Goal: Task Accomplishment & Management: Complete application form

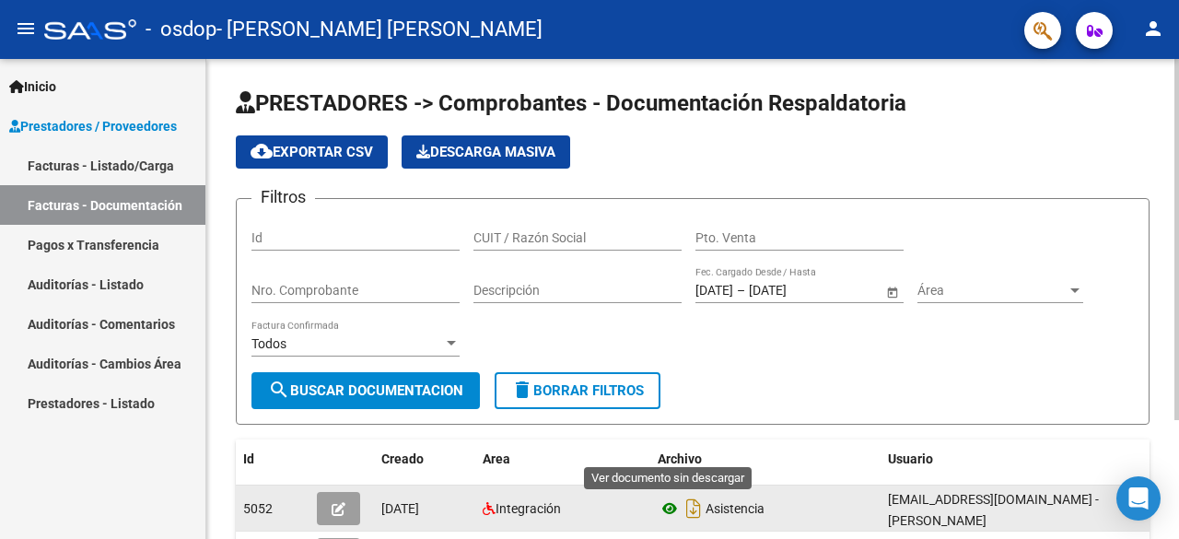
click at [664, 506] on icon at bounding box center [669, 508] width 24 height 22
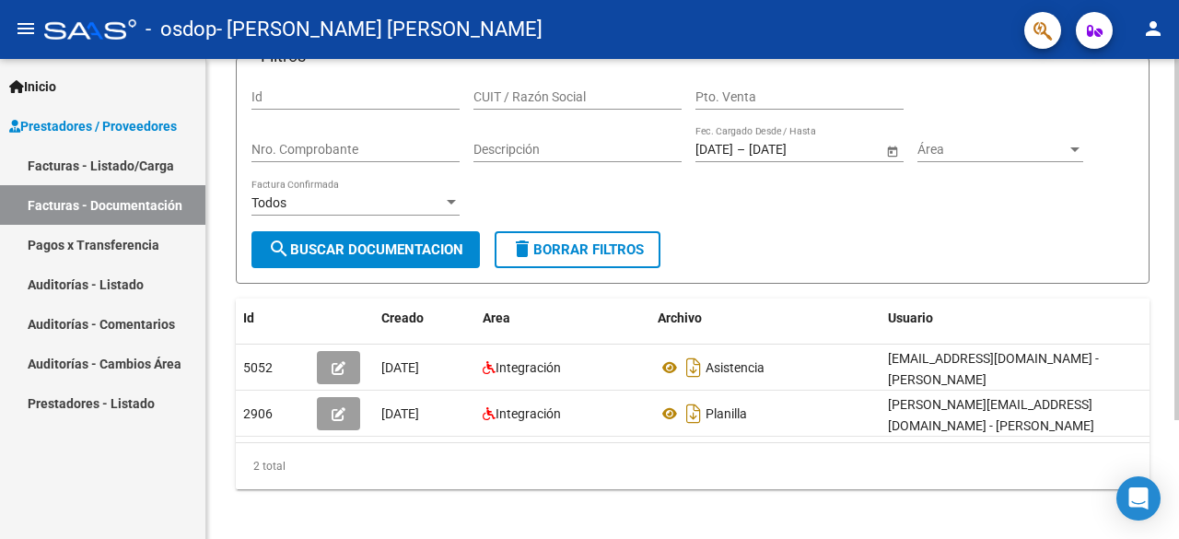
scroll to position [142, 0]
click at [1158, 364] on div "PRESTADORES -> Comprobantes - Documentación Respaldatoria cloud_download Export…" at bounding box center [694, 232] width 977 height 630
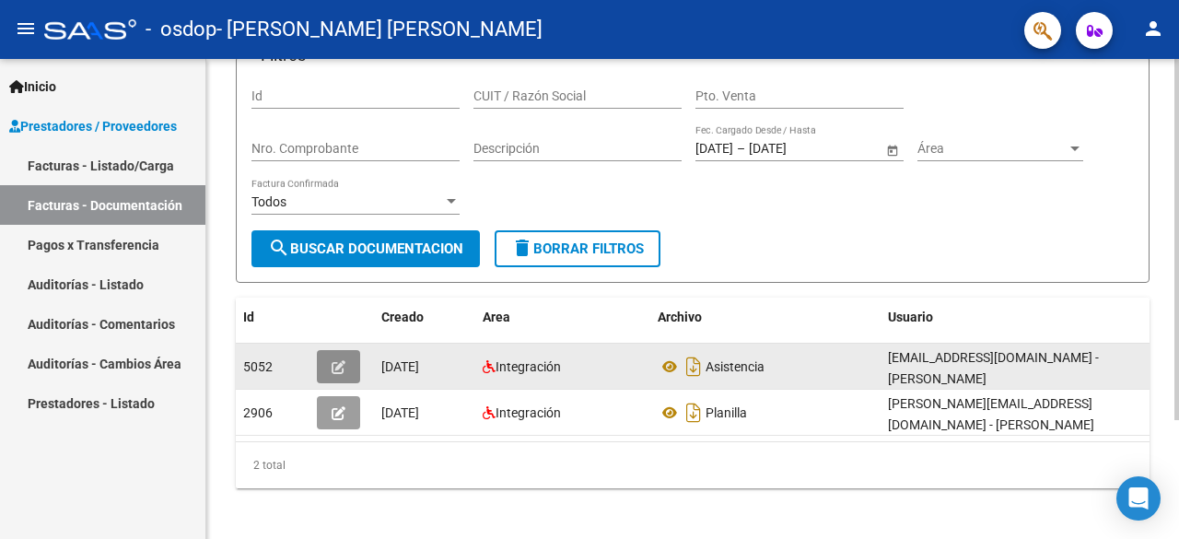
click at [344, 360] on icon "button" at bounding box center [339, 367] width 14 height 14
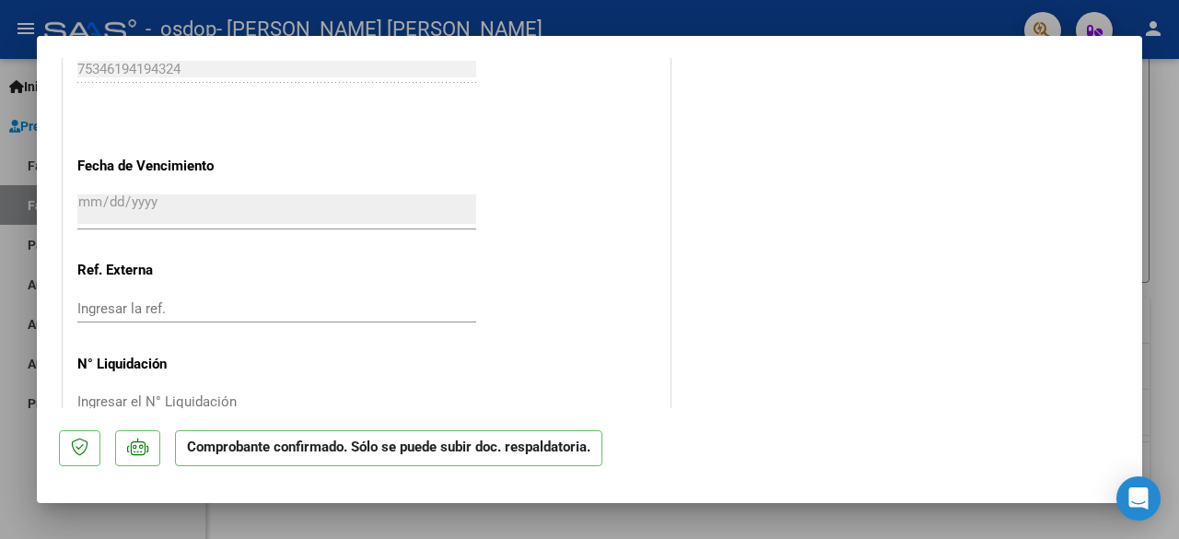
scroll to position [1393, 0]
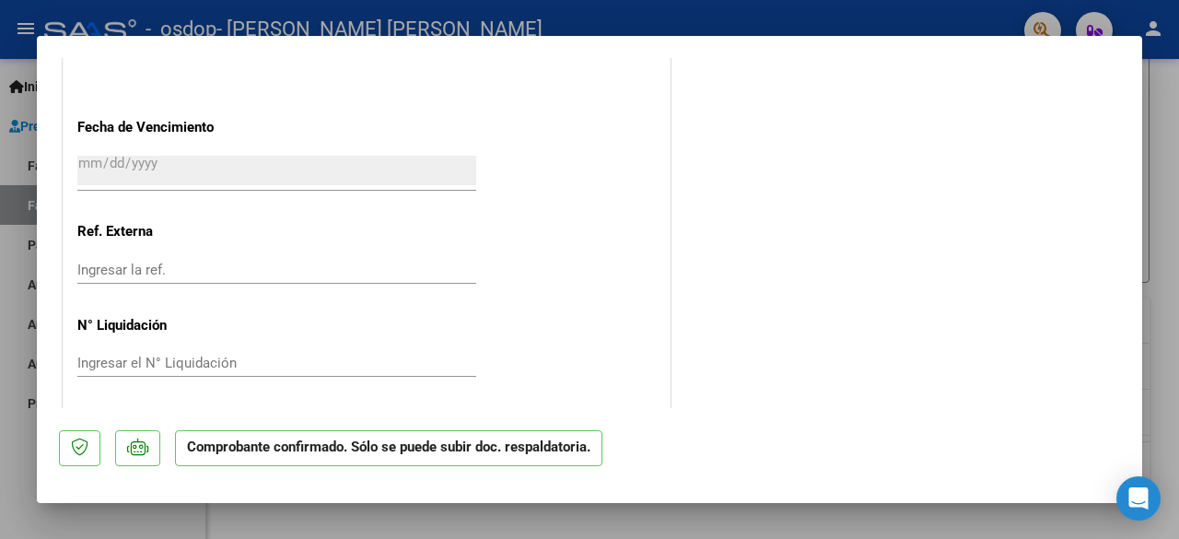
click at [878, 5] on div at bounding box center [589, 269] width 1179 height 539
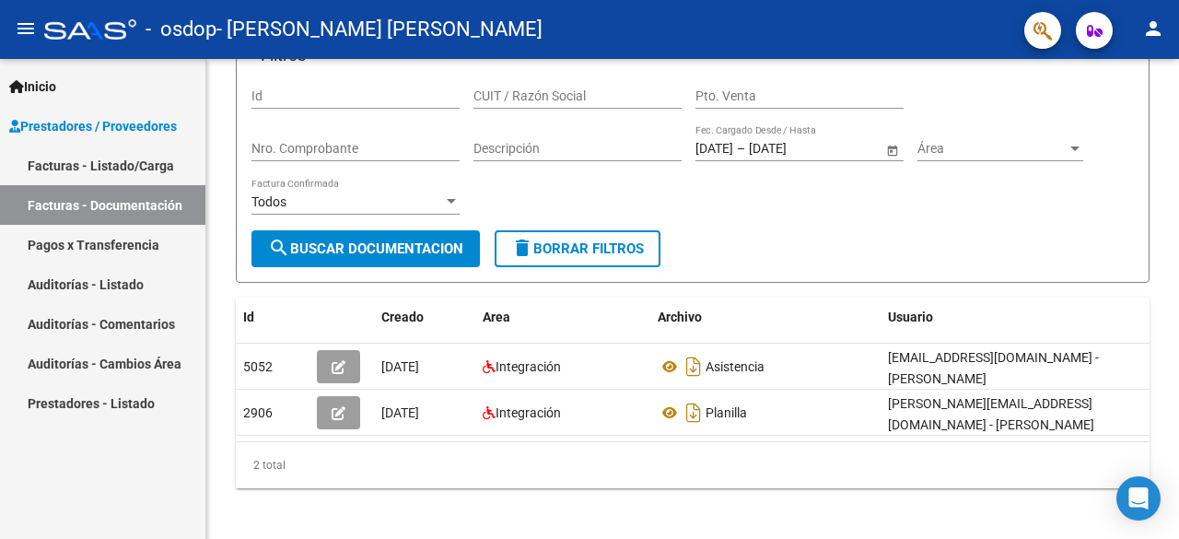
click at [878, 5] on mat-toolbar "menu - osdop - [PERSON_NAME] [PERSON_NAME] person" at bounding box center [589, 29] width 1179 height 59
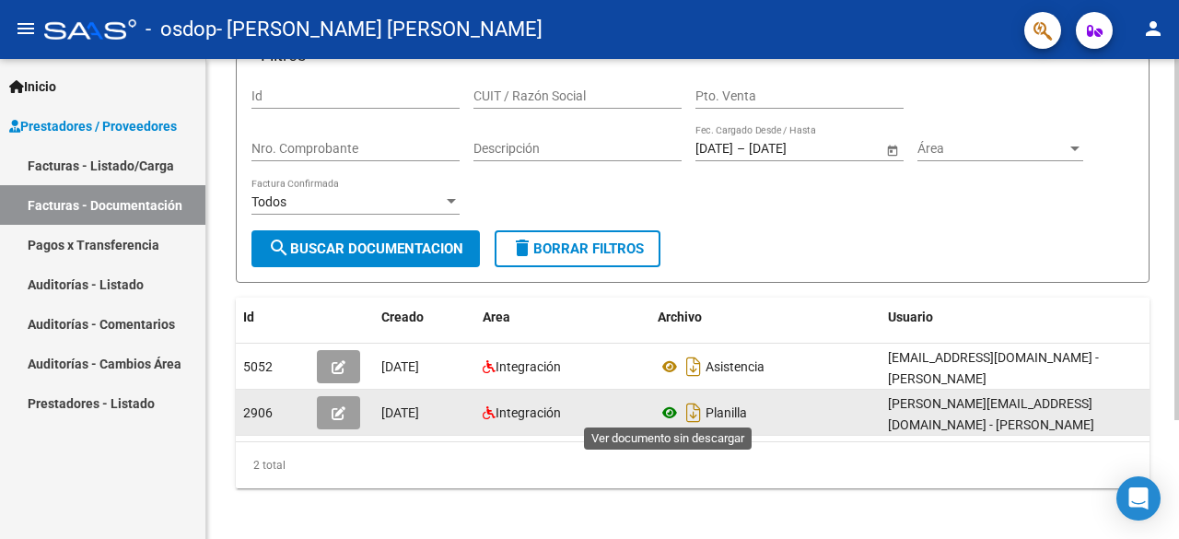
click at [673, 408] on icon at bounding box center [669, 412] width 24 height 22
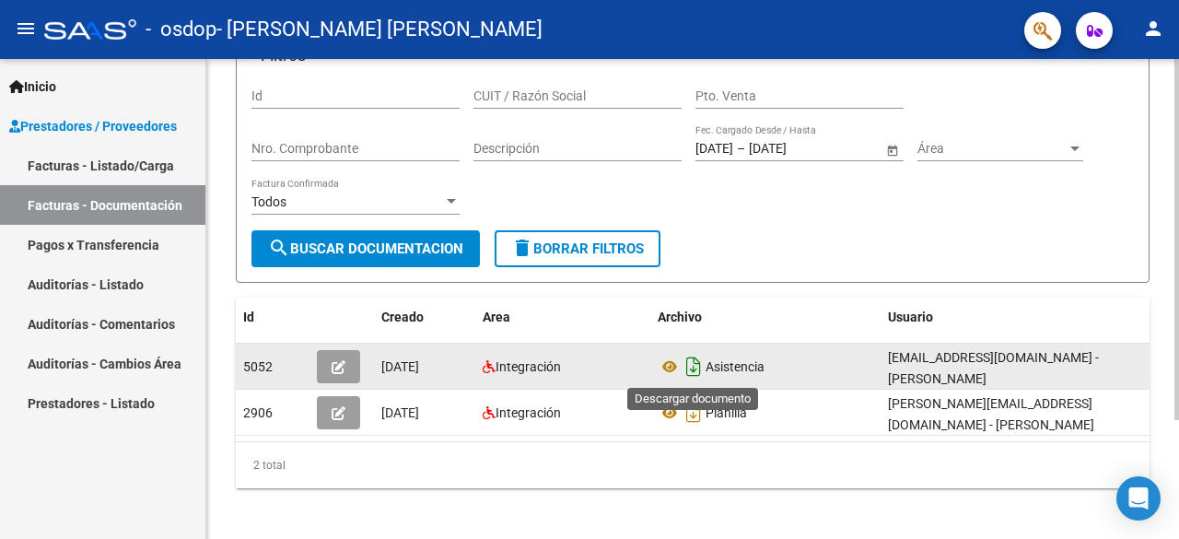
click at [694, 362] on icon "Descargar documento" at bounding box center [693, 366] width 24 height 29
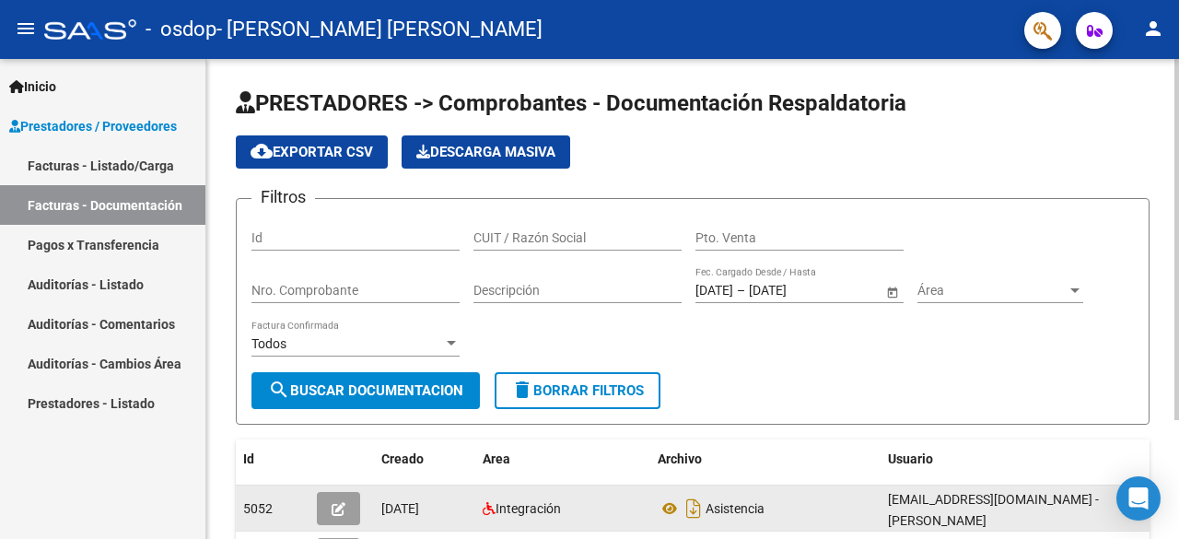
click at [1178, 141] on div at bounding box center [1176, 239] width 5 height 361
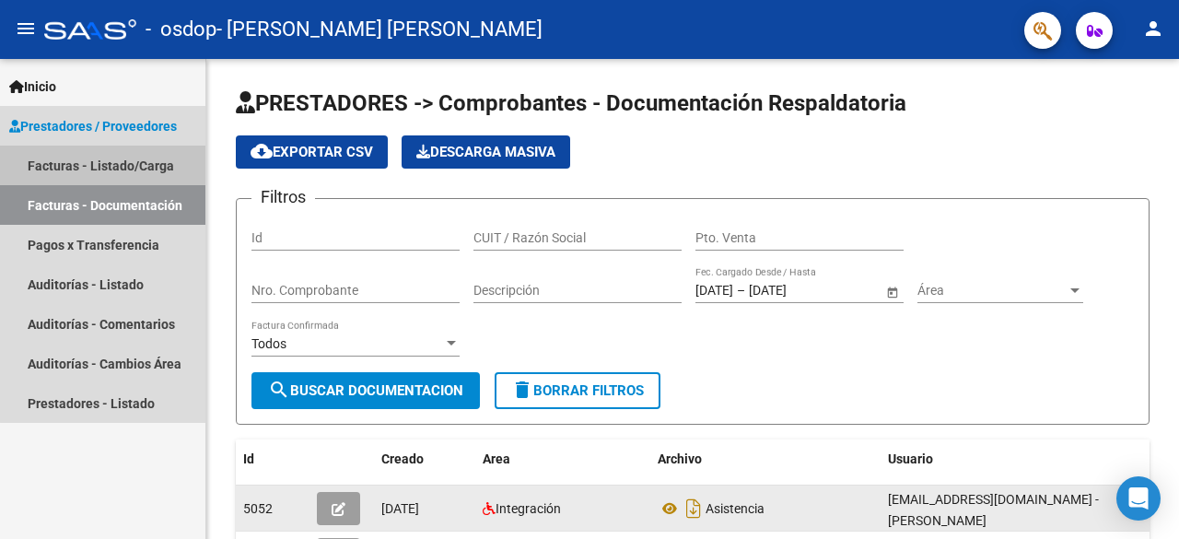
click at [129, 166] on link "Facturas - Listado/Carga" at bounding box center [102, 165] width 205 height 40
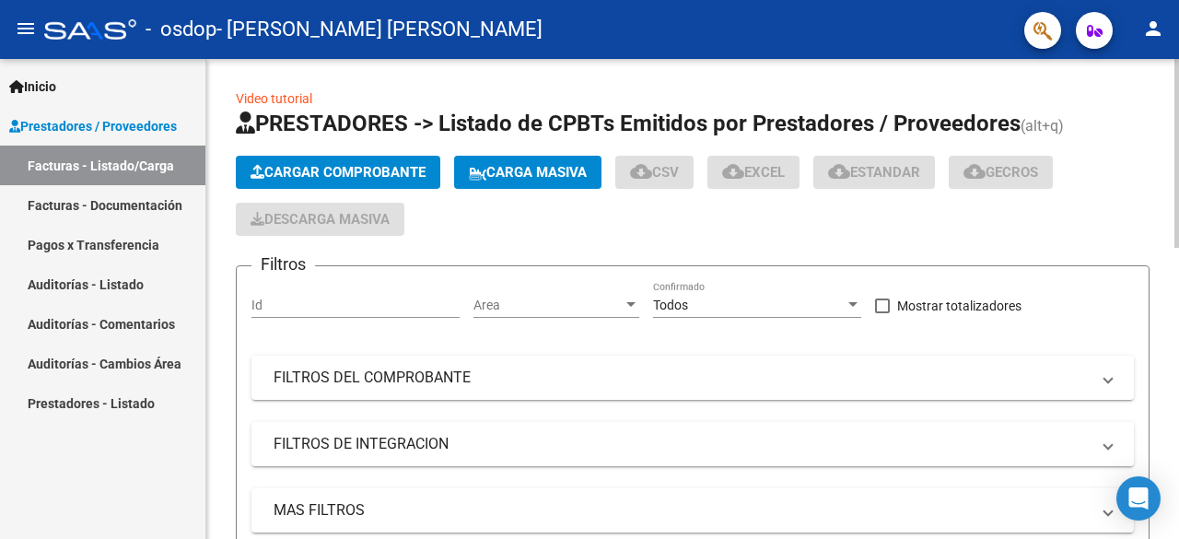
click at [385, 172] on span "Cargar Comprobante" at bounding box center [337, 172] width 175 height 17
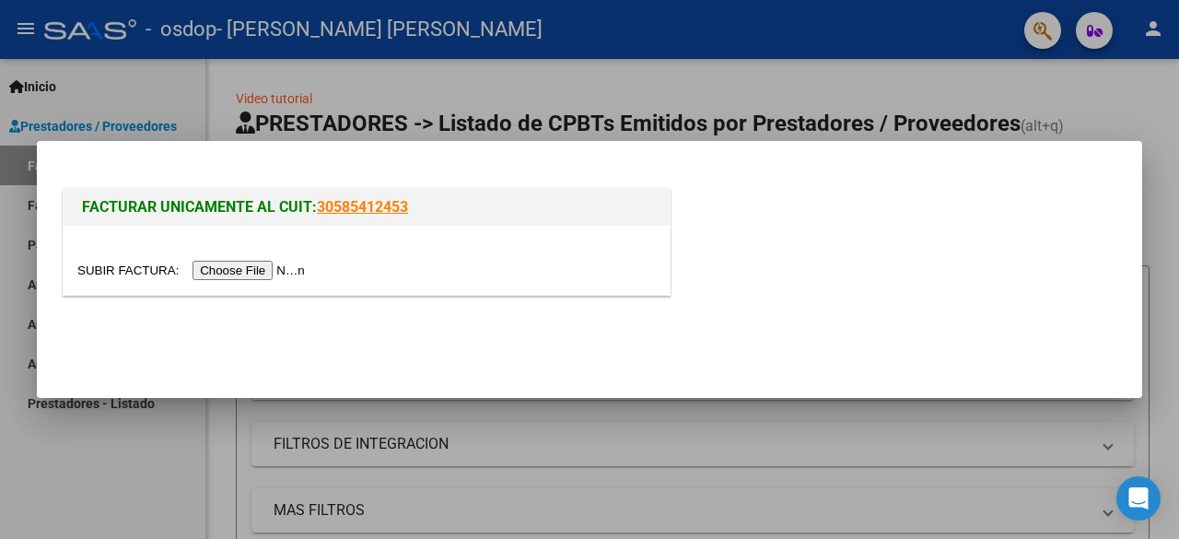
click at [260, 272] on input "file" at bounding box center [193, 270] width 233 height 19
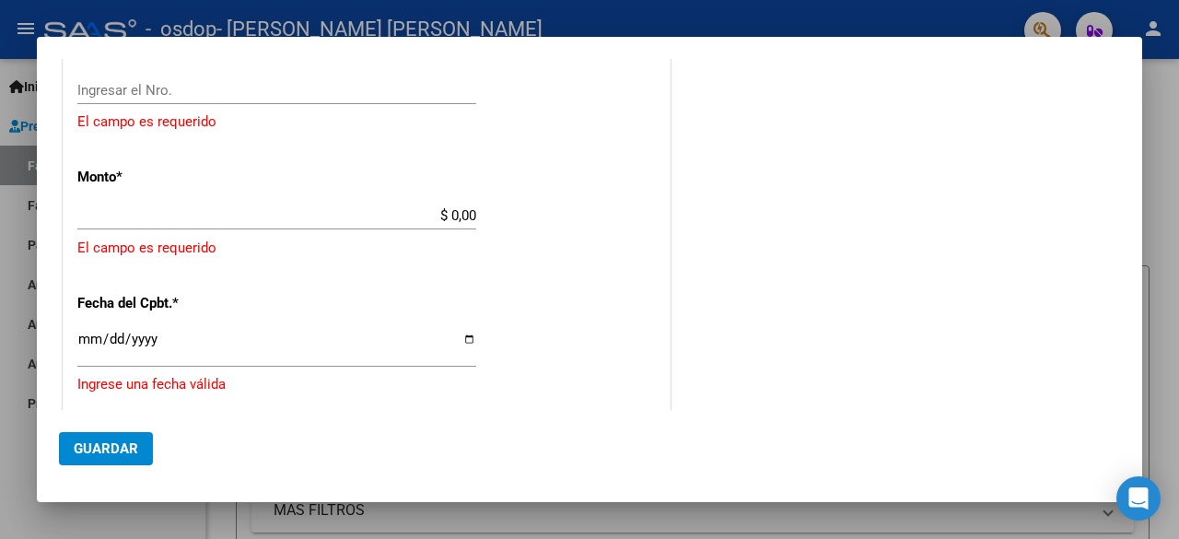
scroll to position [925, 0]
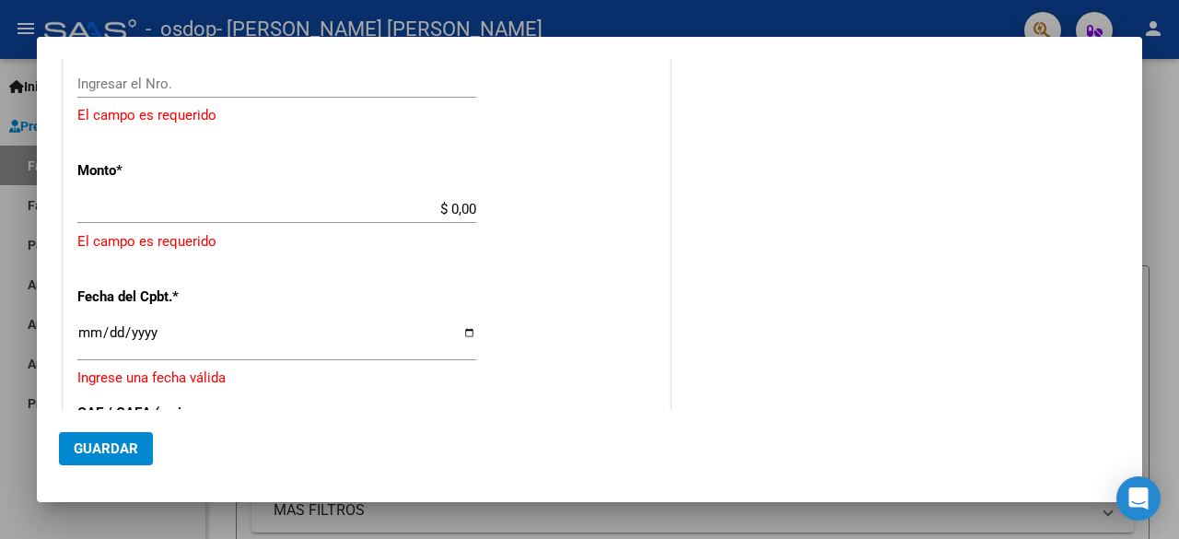
click at [976, 25] on div at bounding box center [589, 269] width 1179 height 539
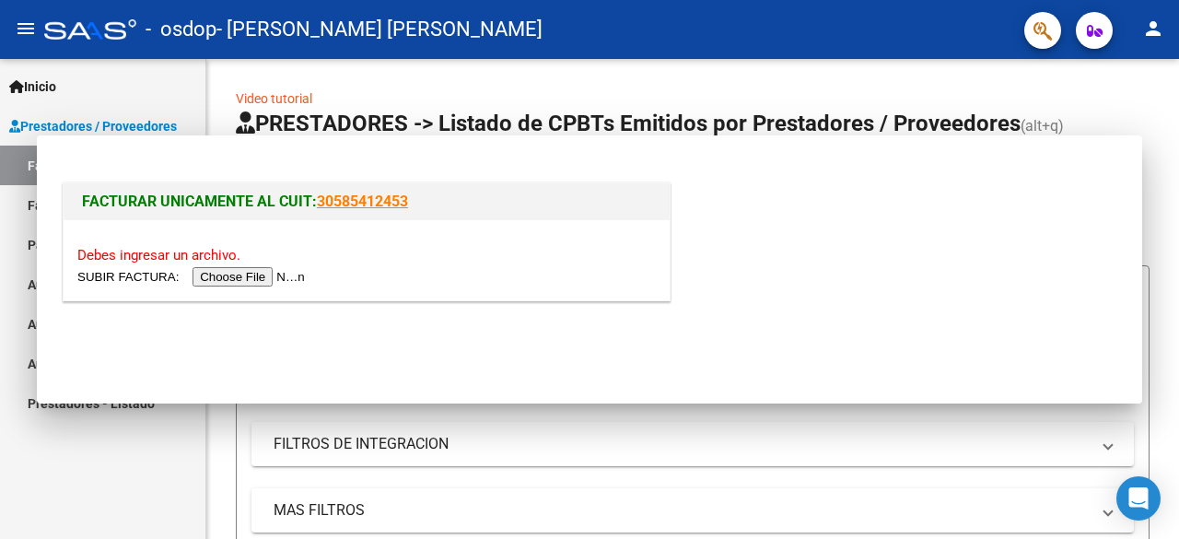
scroll to position [0, 0]
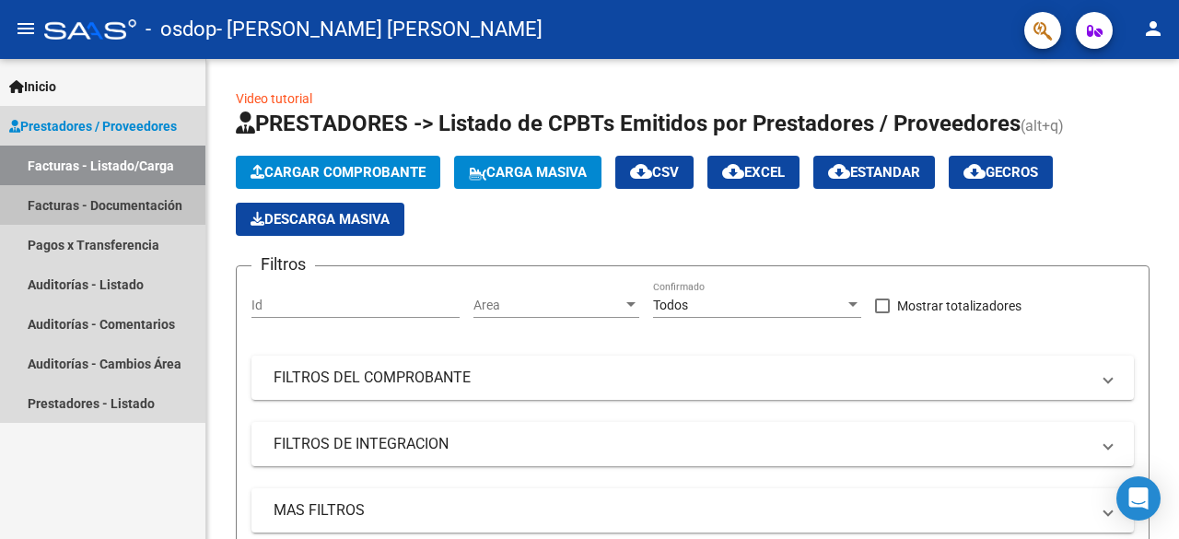
click at [140, 205] on link "Facturas - Documentación" at bounding box center [102, 205] width 205 height 40
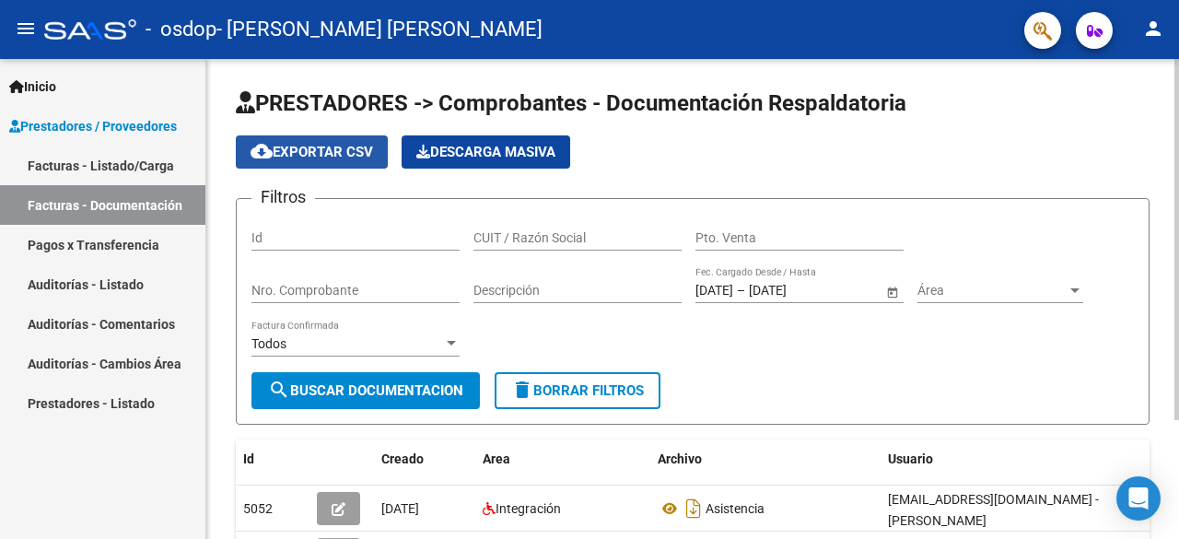
click at [363, 144] on span "cloud_download Exportar CSV" at bounding box center [311, 152] width 122 height 17
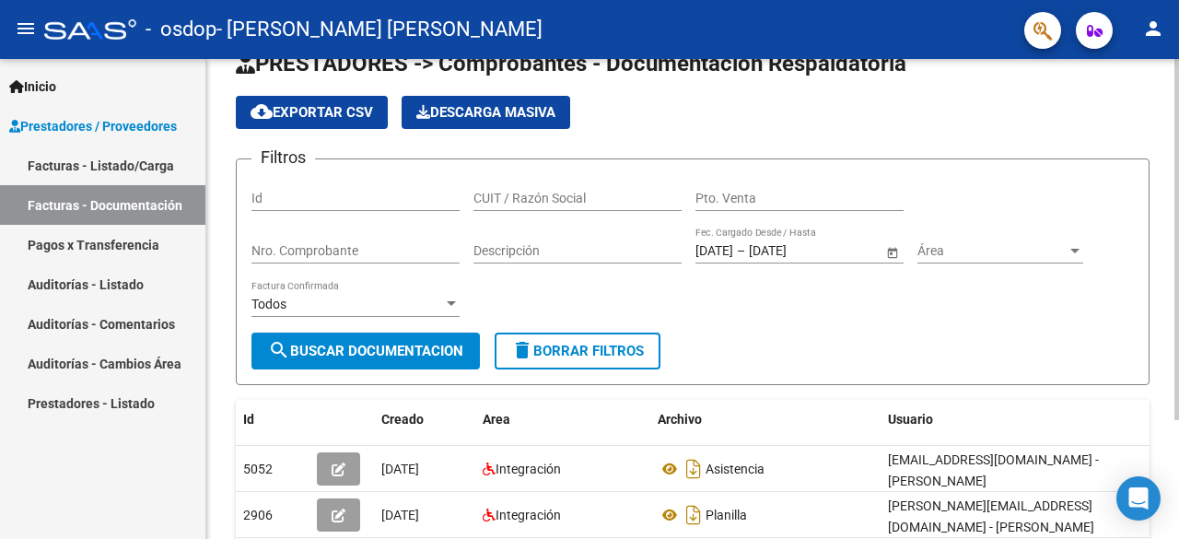
scroll to position [158, 0]
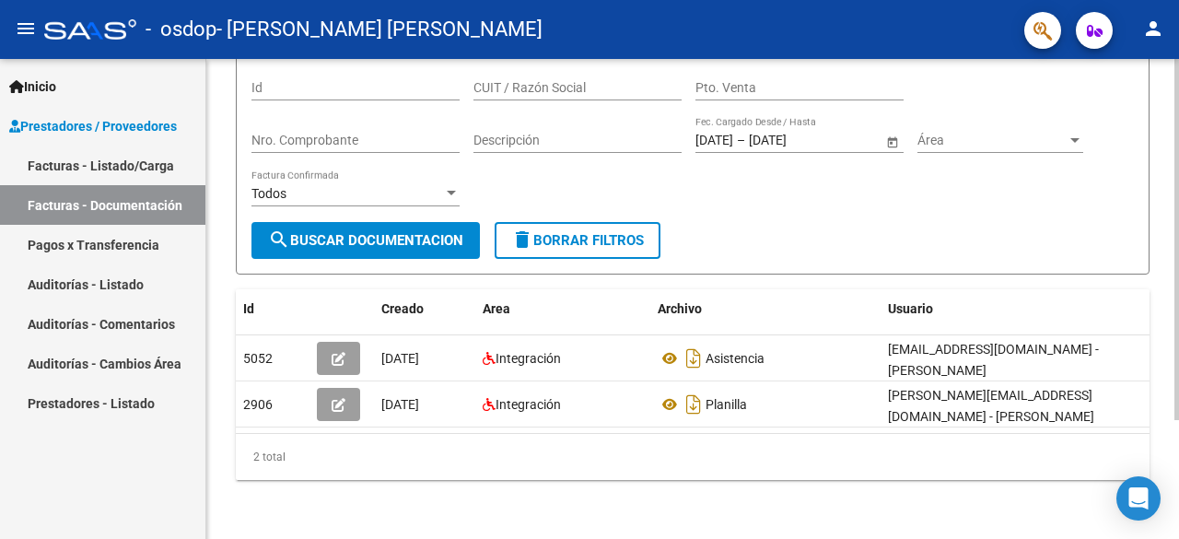
click at [1178, 353] on div at bounding box center [1176, 358] width 5 height 361
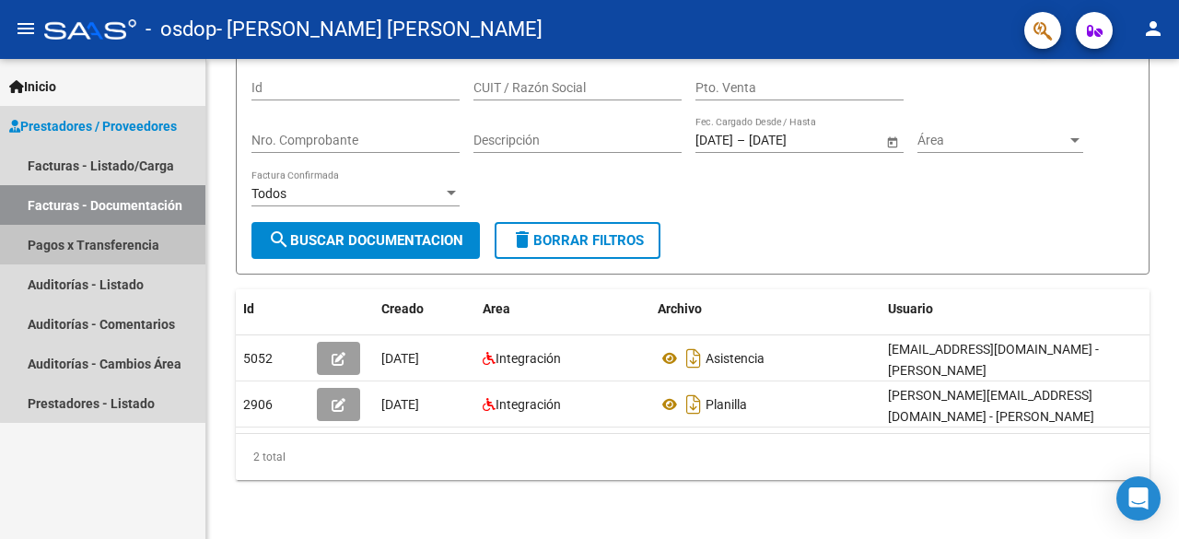
click at [145, 246] on link "Pagos x Transferencia" at bounding box center [102, 245] width 205 height 40
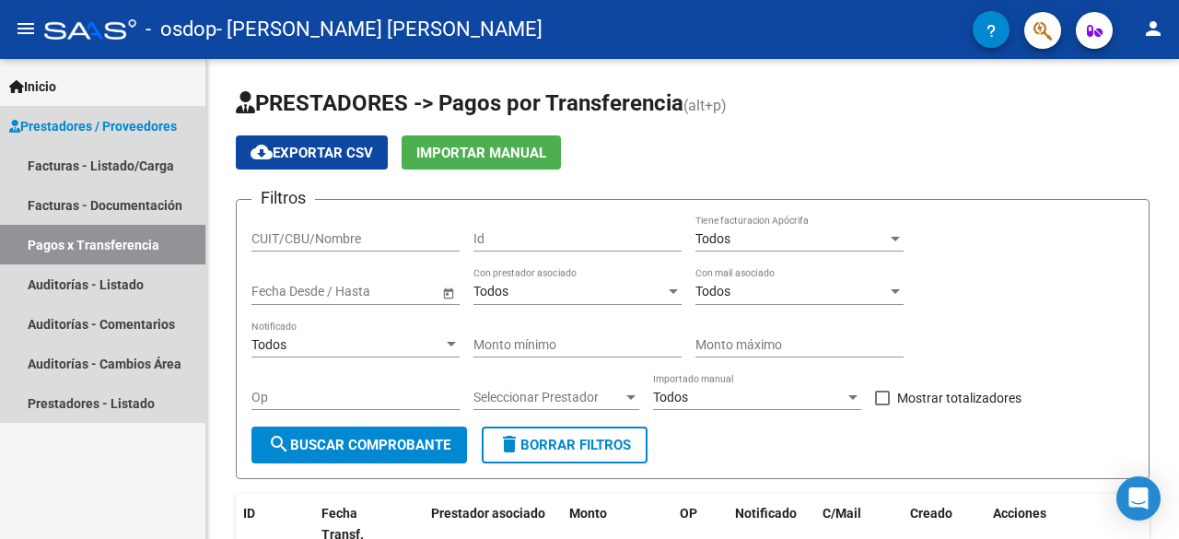
click at [111, 122] on span "Prestadores / Proveedores" at bounding box center [93, 126] width 168 height 20
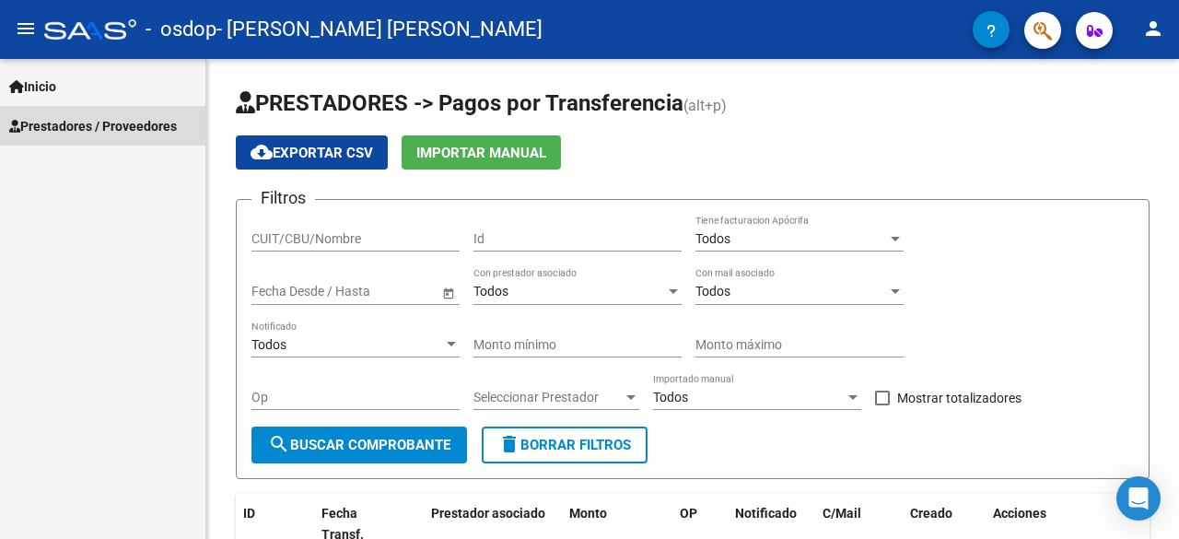
click at [111, 122] on span "Prestadores / Proveedores" at bounding box center [93, 126] width 168 height 20
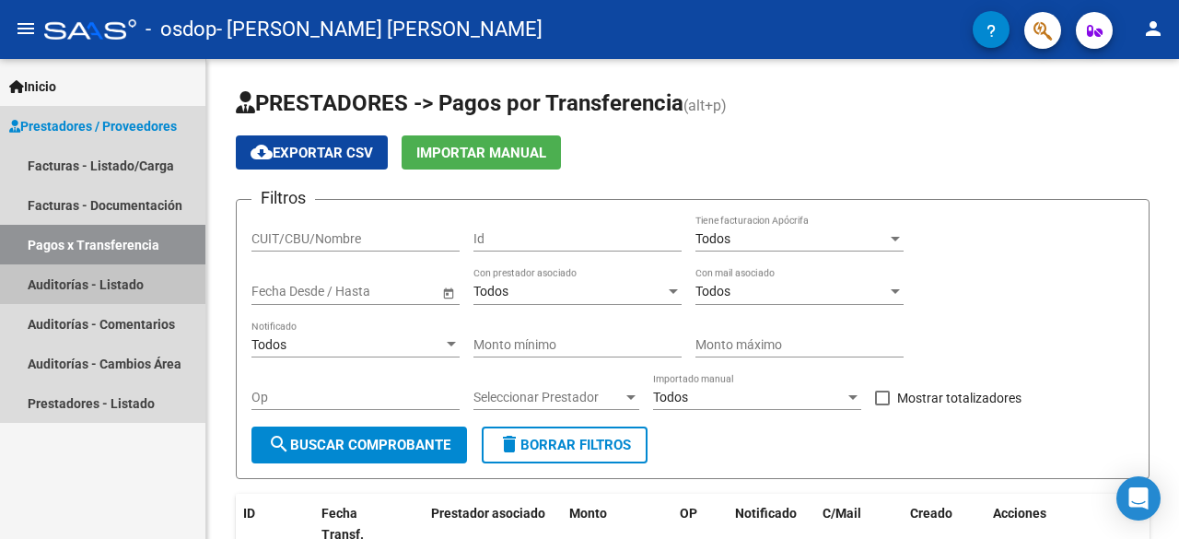
click at [92, 275] on link "Auditorías - Listado" at bounding box center [102, 284] width 205 height 40
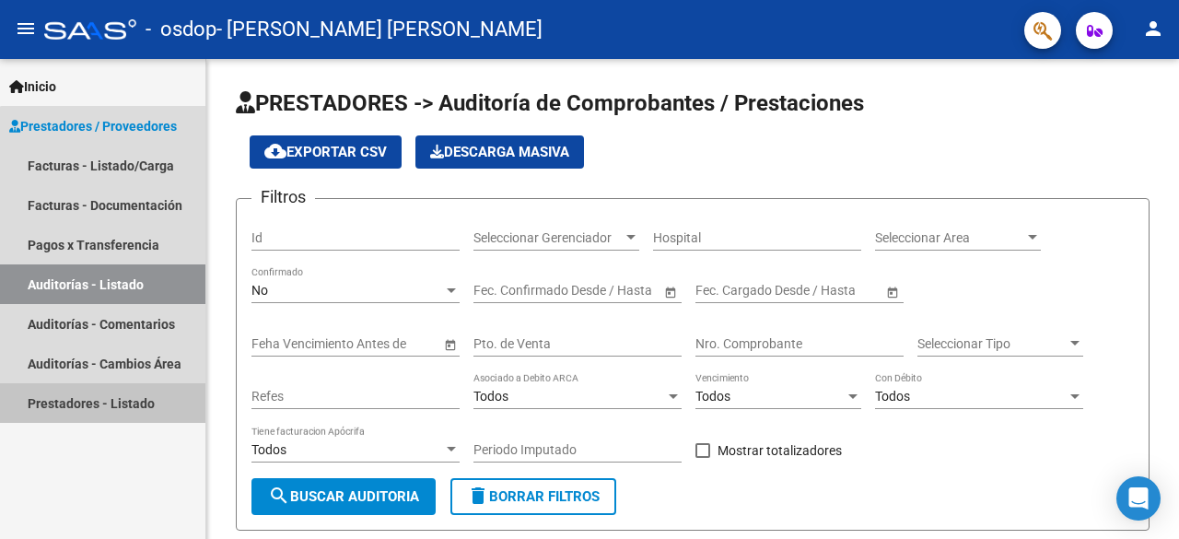
click at [112, 388] on link "Prestadores - Listado" at bounding box center [102, 403] width 205 height 40
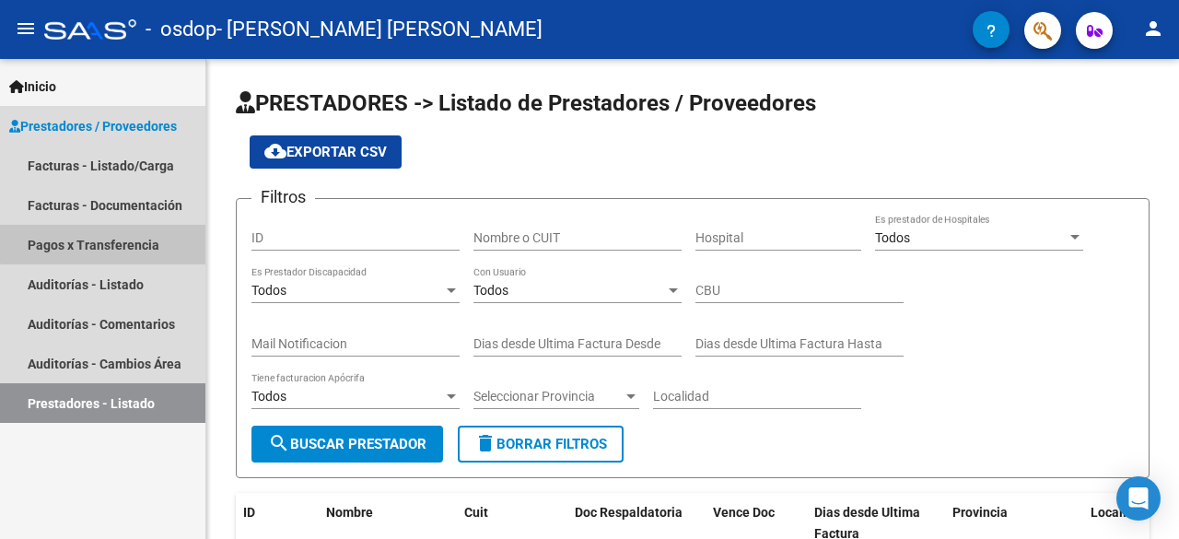
click at [120, 233] on link "Pagos x Transferencia" at bounding box center [102, 245] width 205 height 40
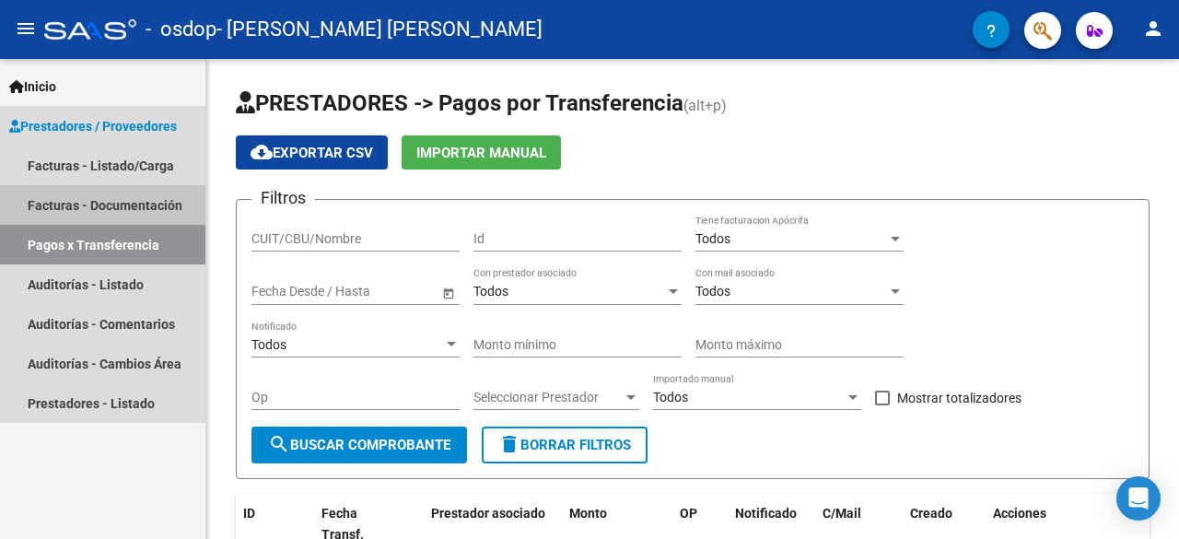
click at [130, 193] on link "Facturas - Documentación" at bounding box center [102, 205] width 205 height 40
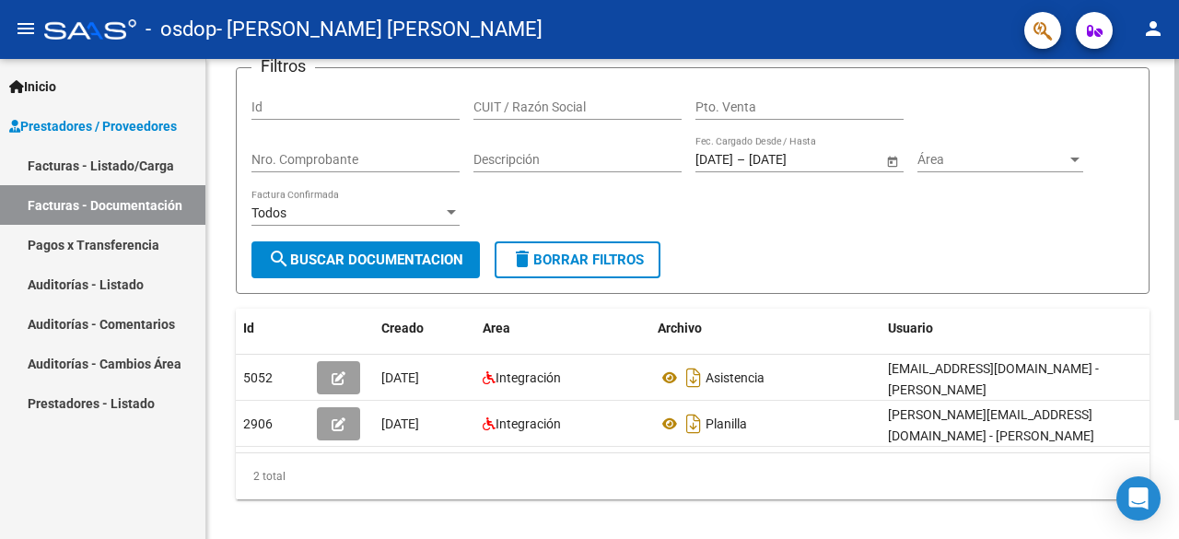
scroll to position [158, 0]
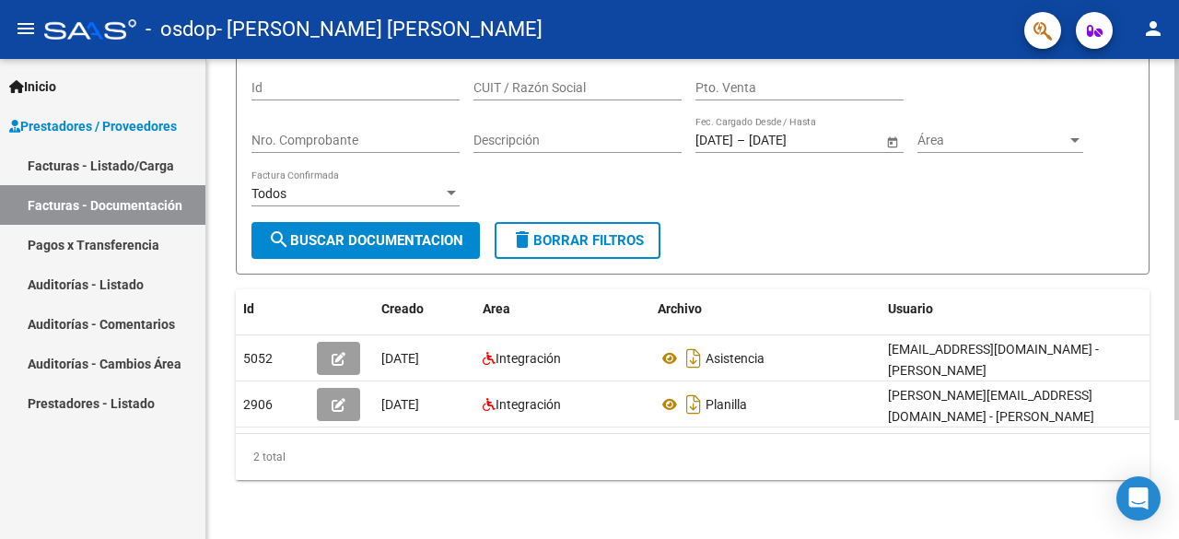
click at [1178, 275] on div at bounding box center [1176, 358] width 5 height 361
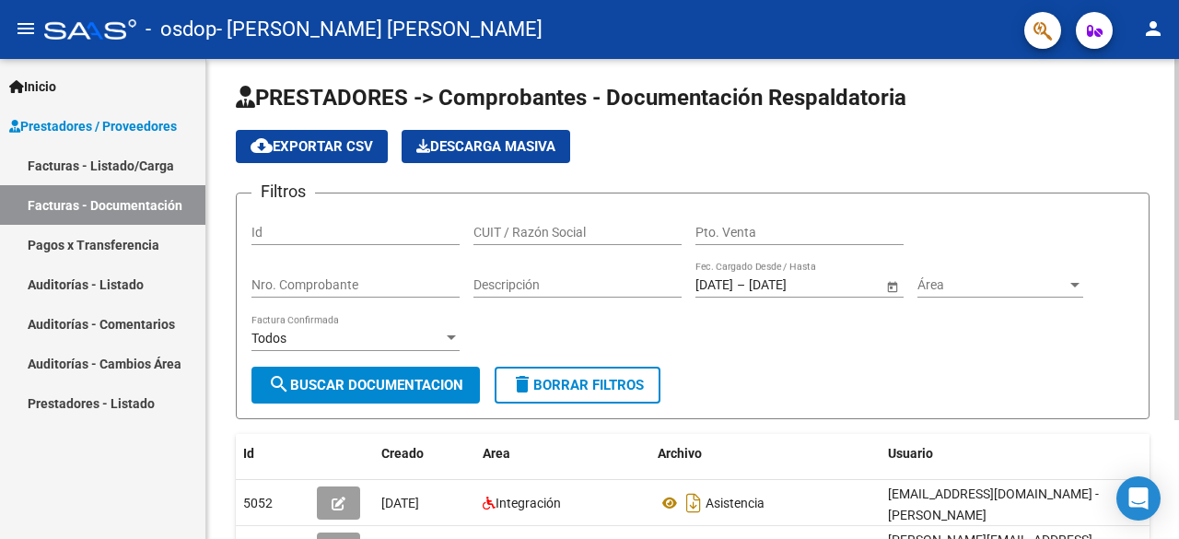
scroll to position [0, 0]
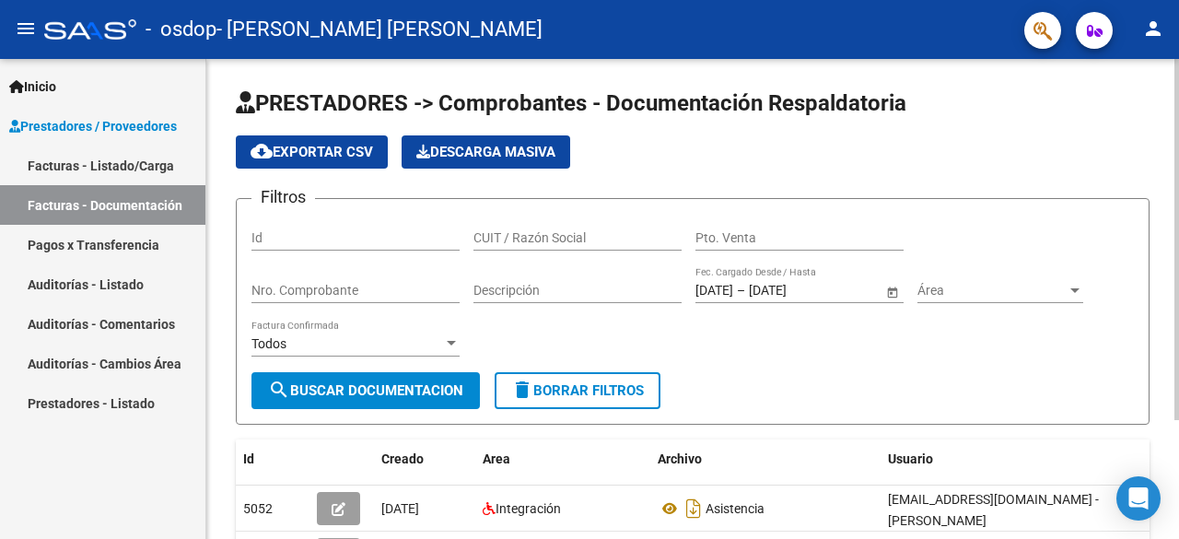
click at [1175, 157] on div at bounding box center [1176, 239] width 5 height 361
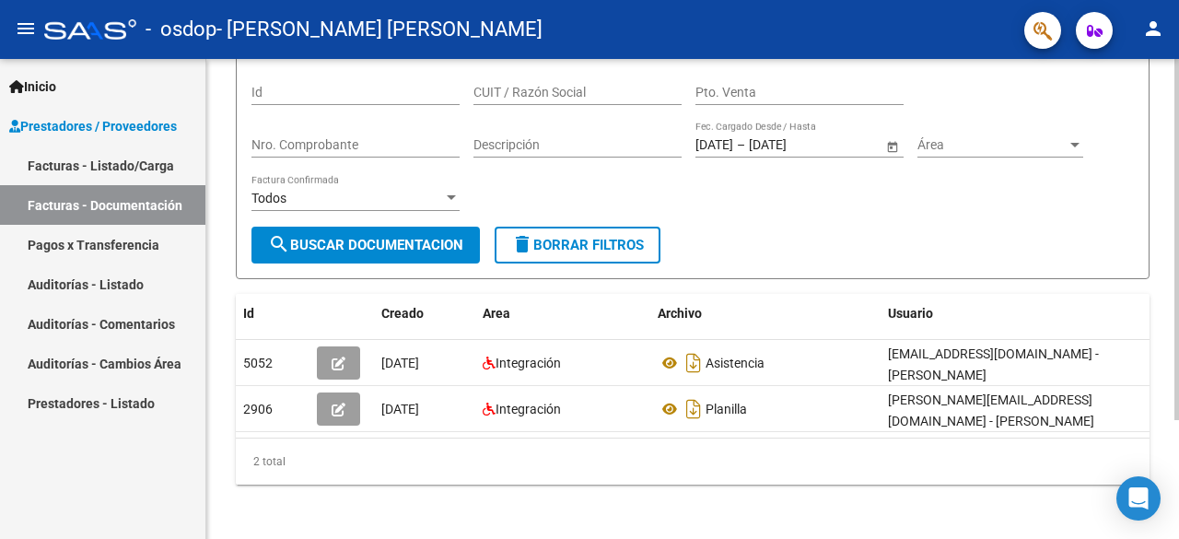
scroll to position [158, 0]
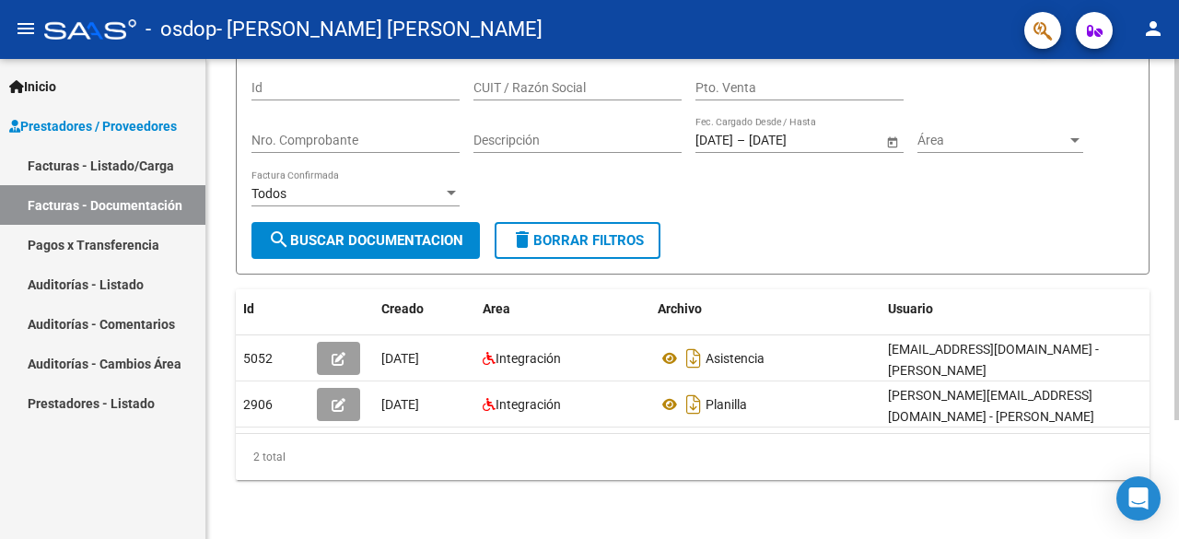
click at [1178, 343] on div at bounding box center [1176, 358] width 5 height 361
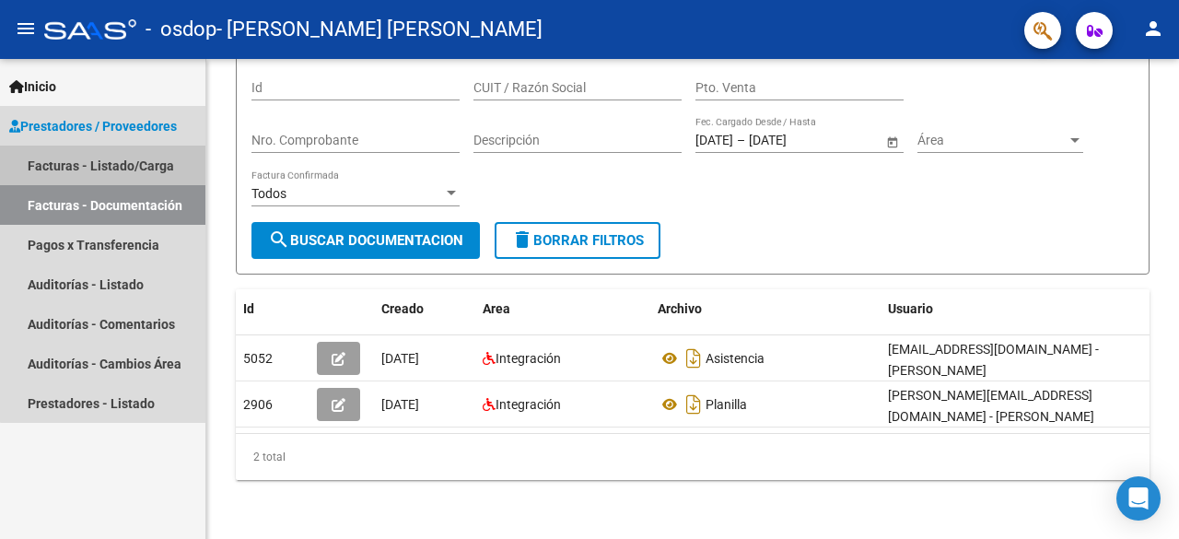
click at [138, 154] on link "Facturas - Listado/Carga" at bounding box center [102, 165] width 205 height 40
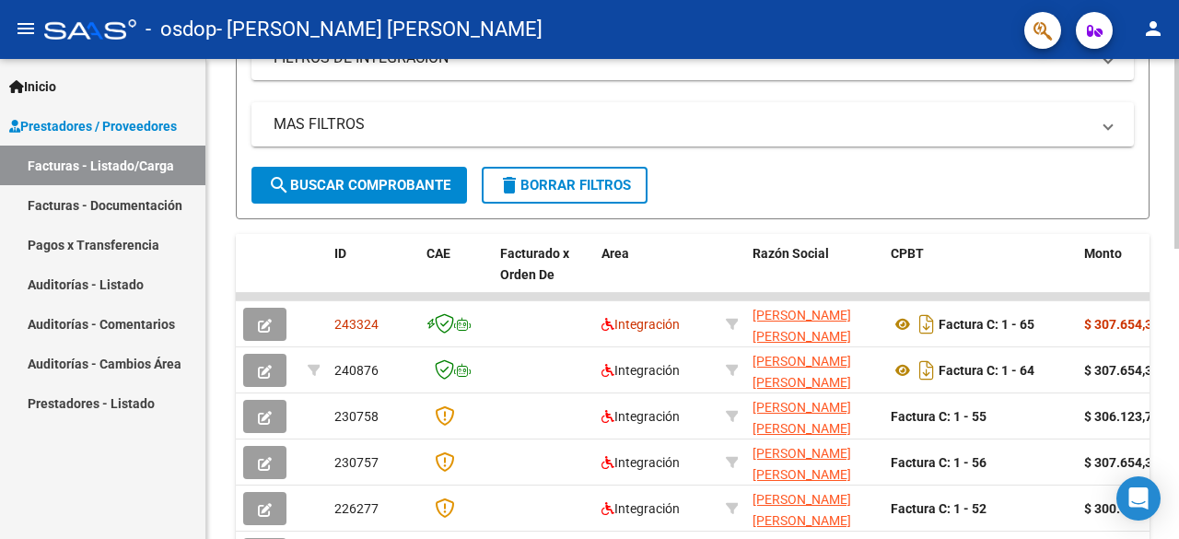
scroll to position [388, 0]
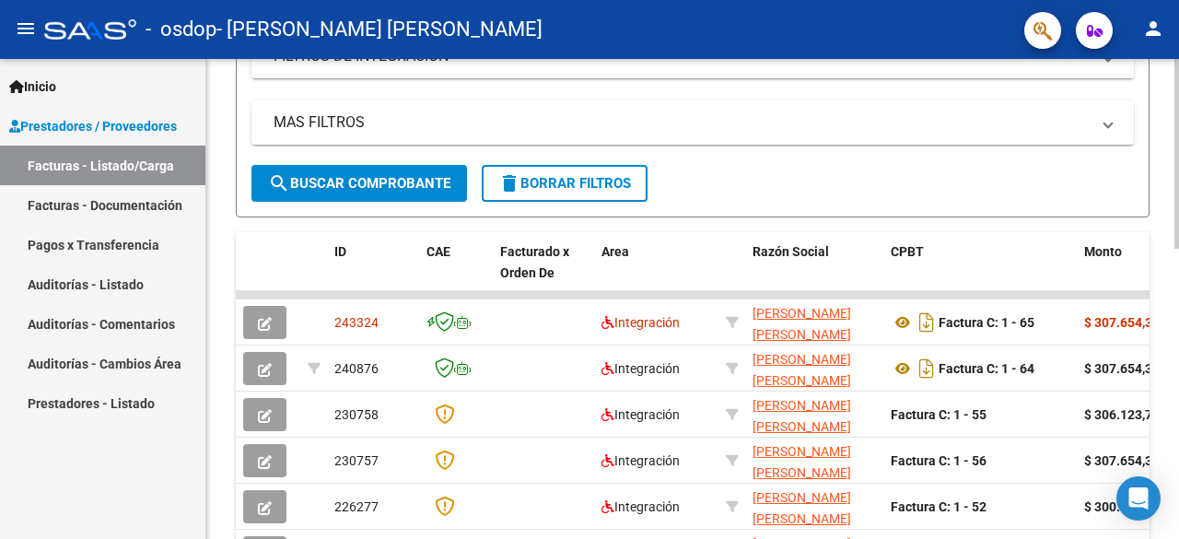
click at [1178, 306] on div at bounding box center [1176, 310] width 5 height 190
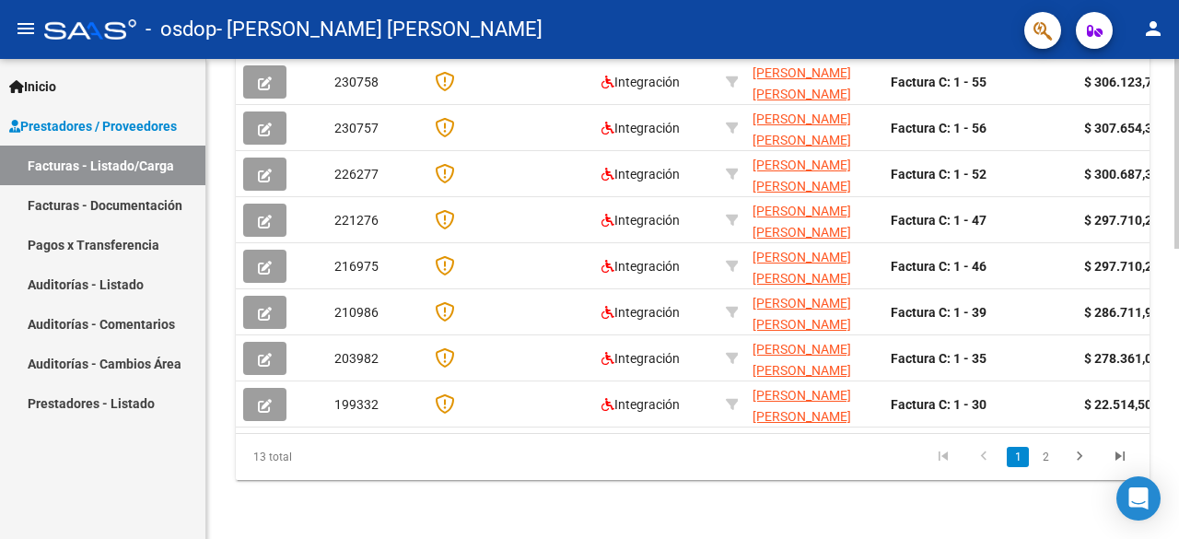
scroll to position [733, 0]
click at [1177, 445] on div at bounding box center [1176, 444] width 5 height 190
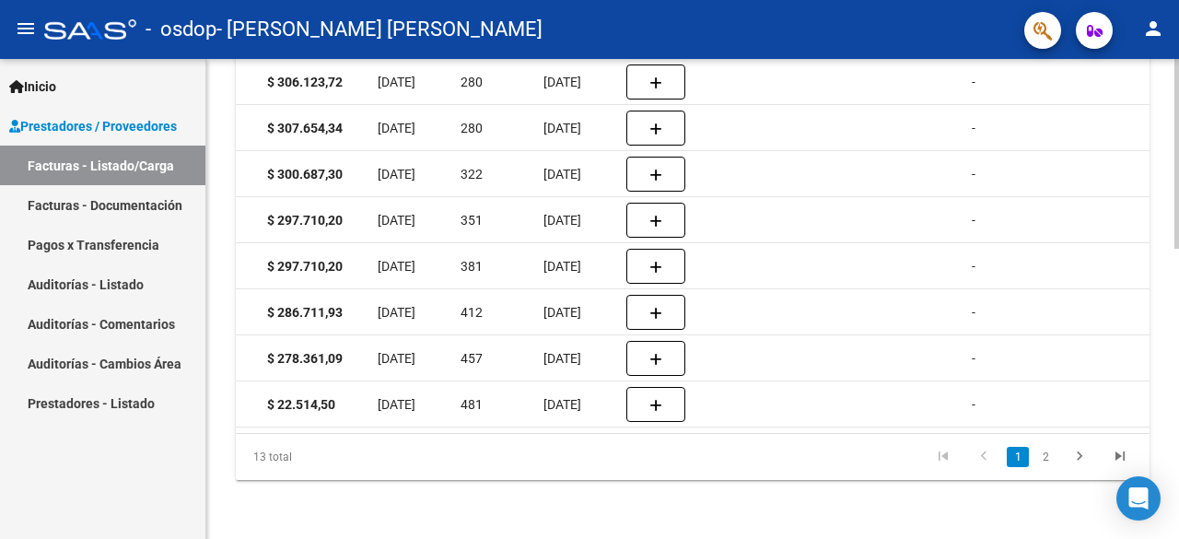
scroll to position [0, 828]
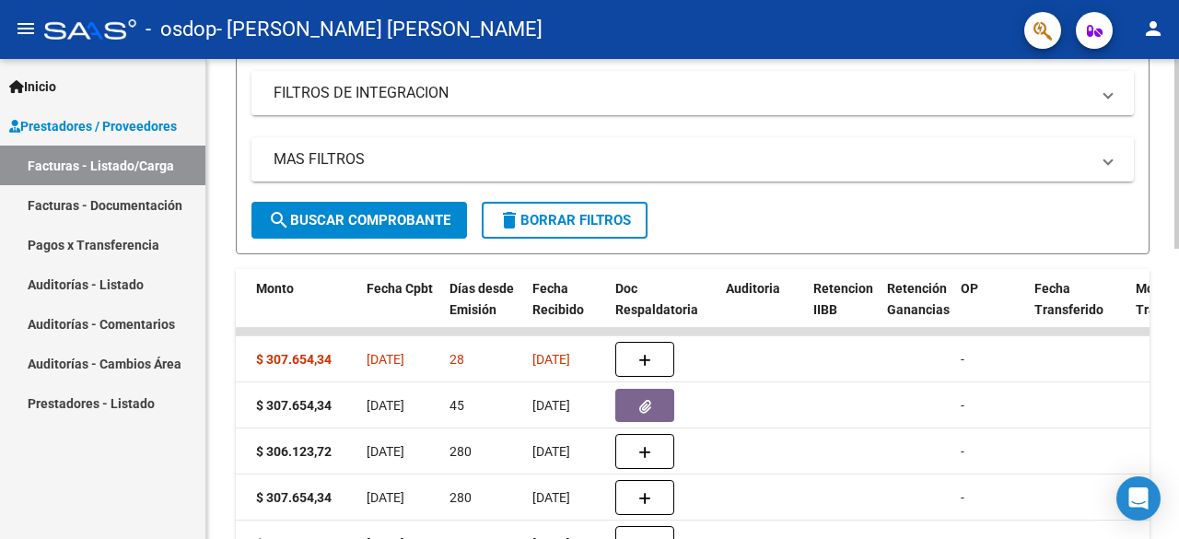
click at [1169, 274] on div "Video tutorial PRESTADORES -> Listado de CPBTs Emitidos por Prestadores / Prove…" at bounding box center [694, 308] width 977 height 1200
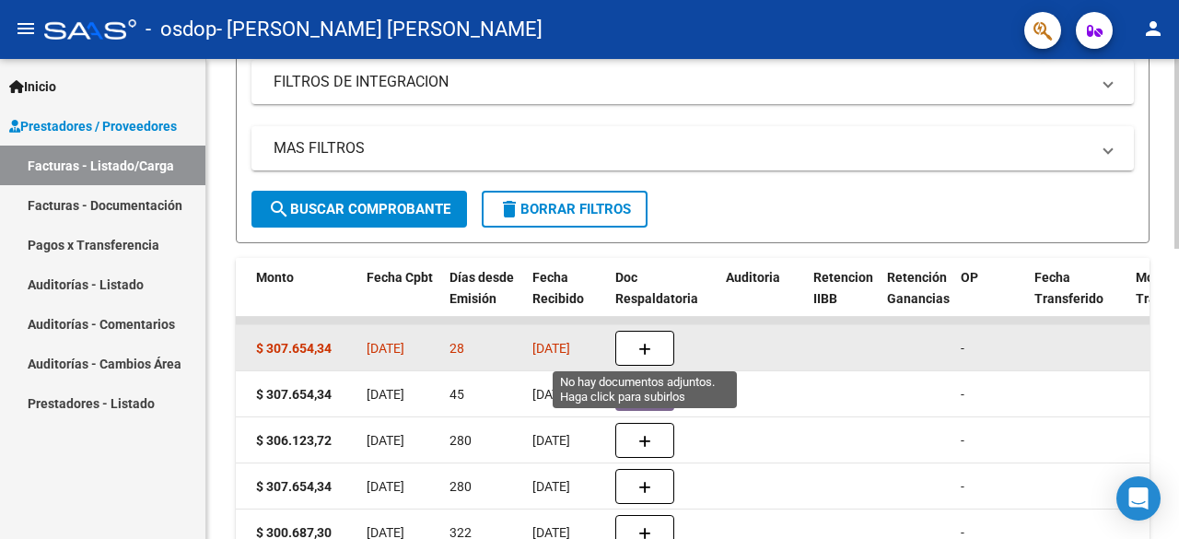
click at [645, 343] on icon "button" at bounding box center [644, 350] width 13 height 14
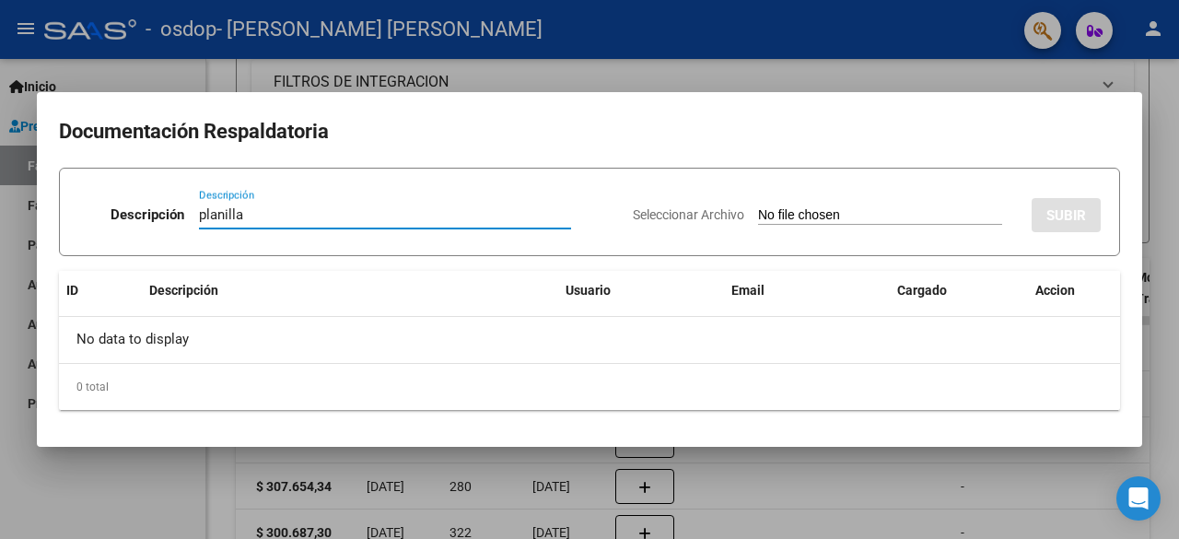
type input "planilla"
click at [792, 205] on div "Seleccionar Archivo SUBIR" at bounding box center [867, 211] width 468 height 56
click at [806, 215] on input "Seleccionar Archivo" at bounding box center [880, 215] width 244 height 17
type input "C:\fakepath\planilla asistencia 08-25.pdf"
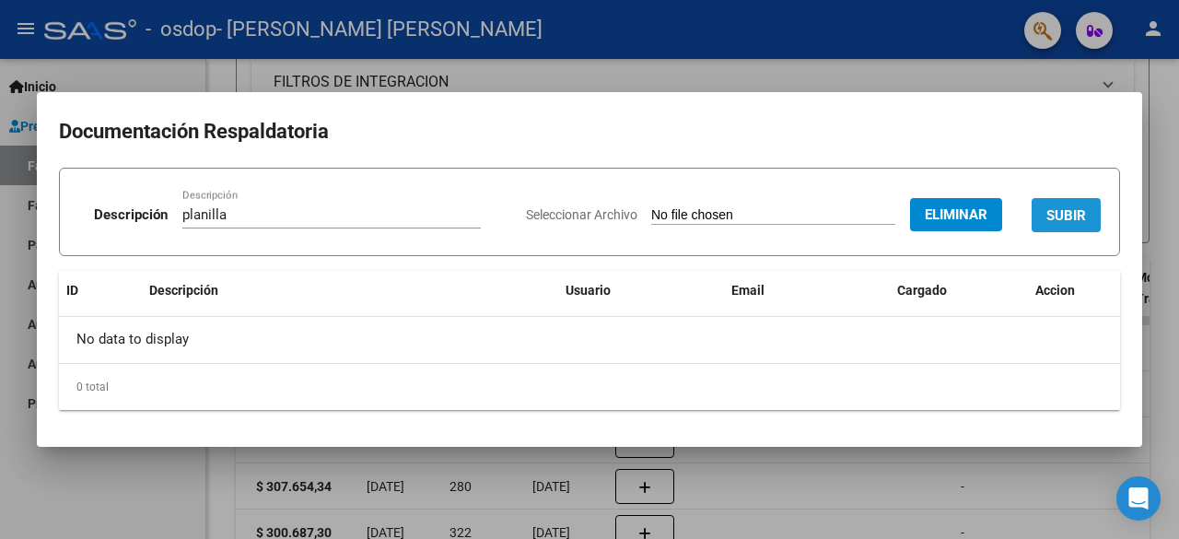
click at [1078, 227] on button "SUBIR" at bounding box center [1065, 215] width 69 height 34
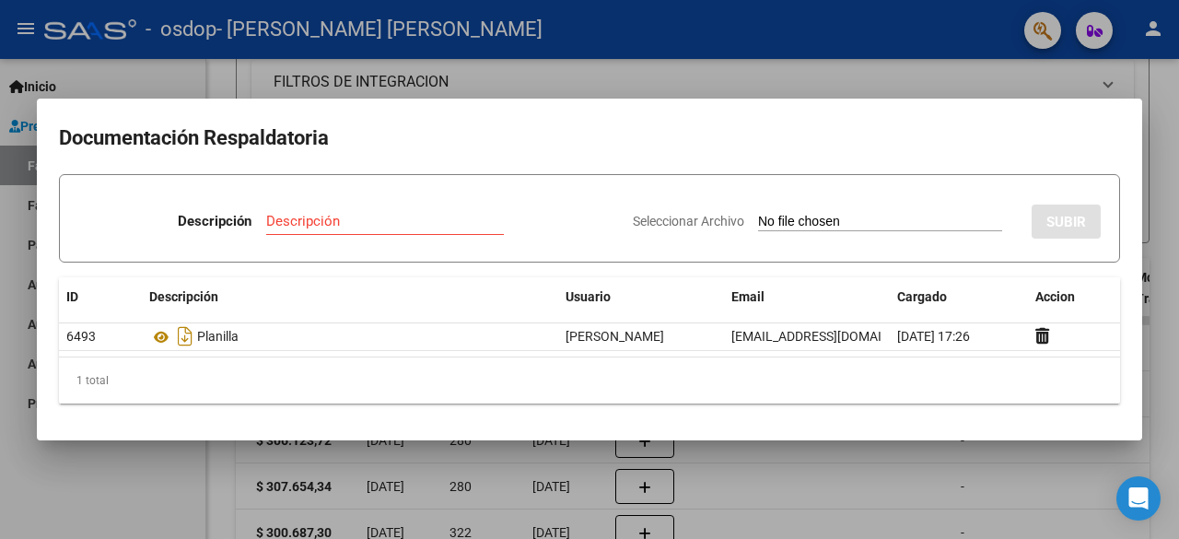
click at [794, 34] on div at bounding box center [589, 269] width 1179 height 539
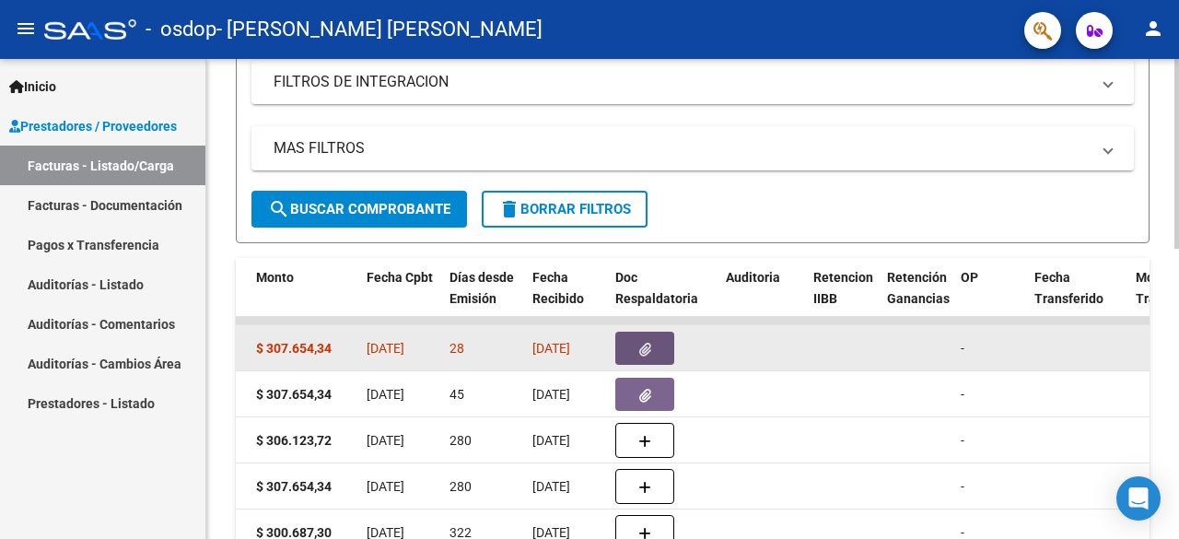
click at [652, 336] on button "button" at bounding box center [644, 348] width 59 height 33
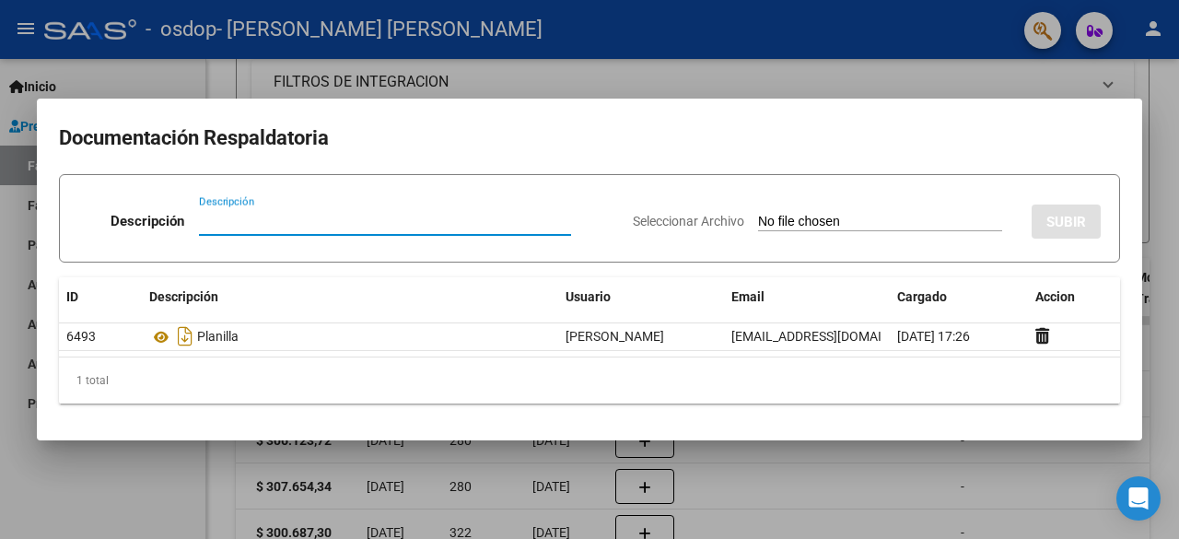
click at [789, 54] on div at bounding box center [589, 269] width 1179 height 539
